Goal: Task Accomplishment & Management: Manage account settings

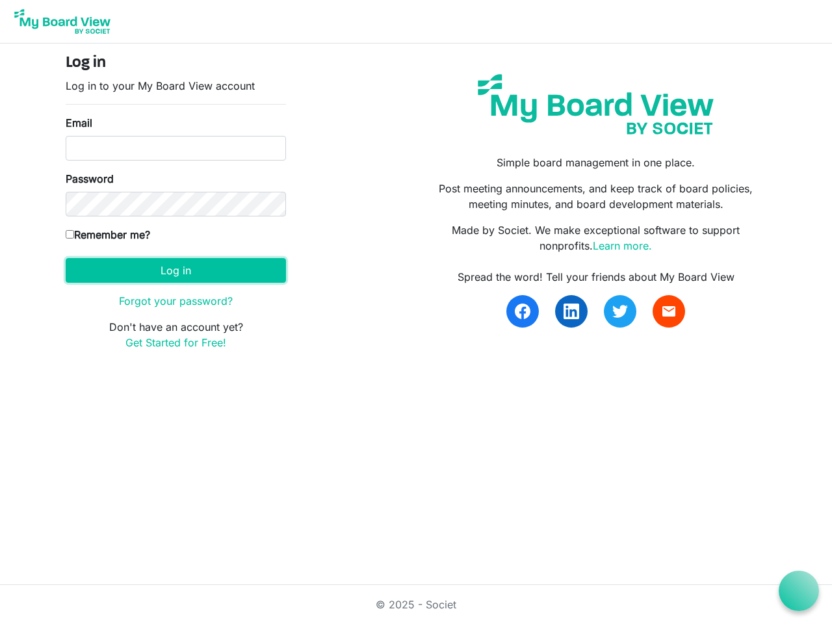
click at [175, 270] on button "Log in" at bounding box center [176, 270] width 220 height 25
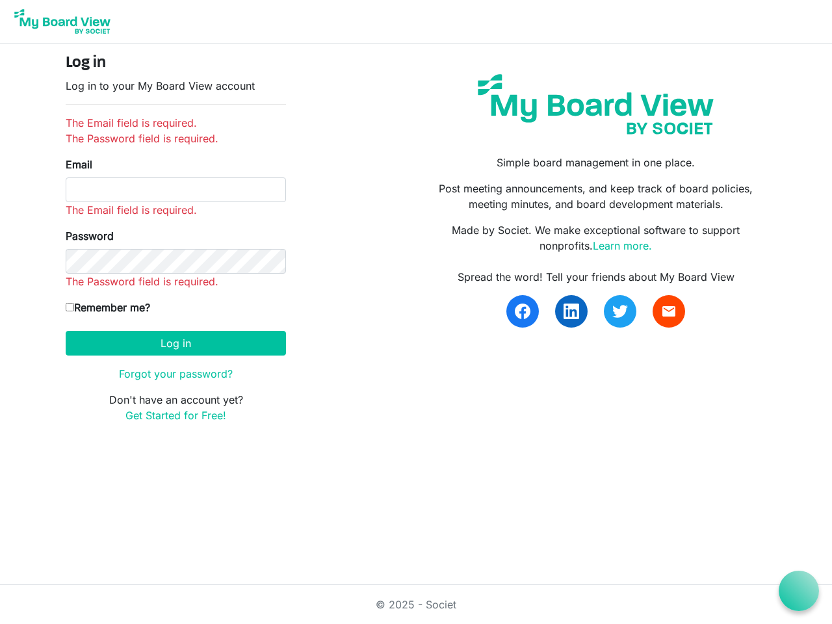
click at [799, 591] on icon at bounding box center [799, 591] width 16 height 16
